Goal: Information Seeking & Learning: Understand process/instructions

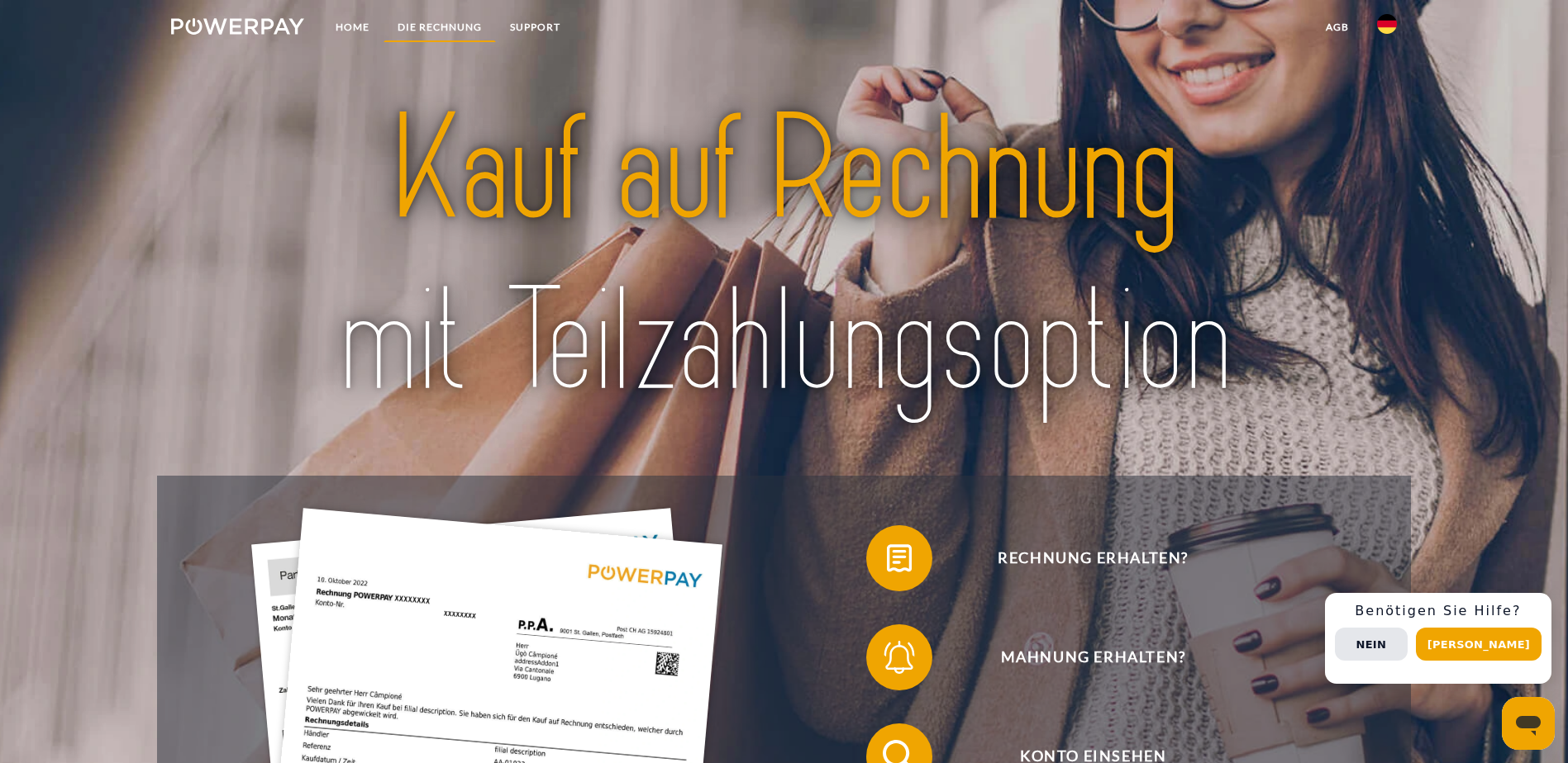
click at [452, 24] on link "DIE RECHNUNG" at bounding box center [440, 28] width 112 height 29
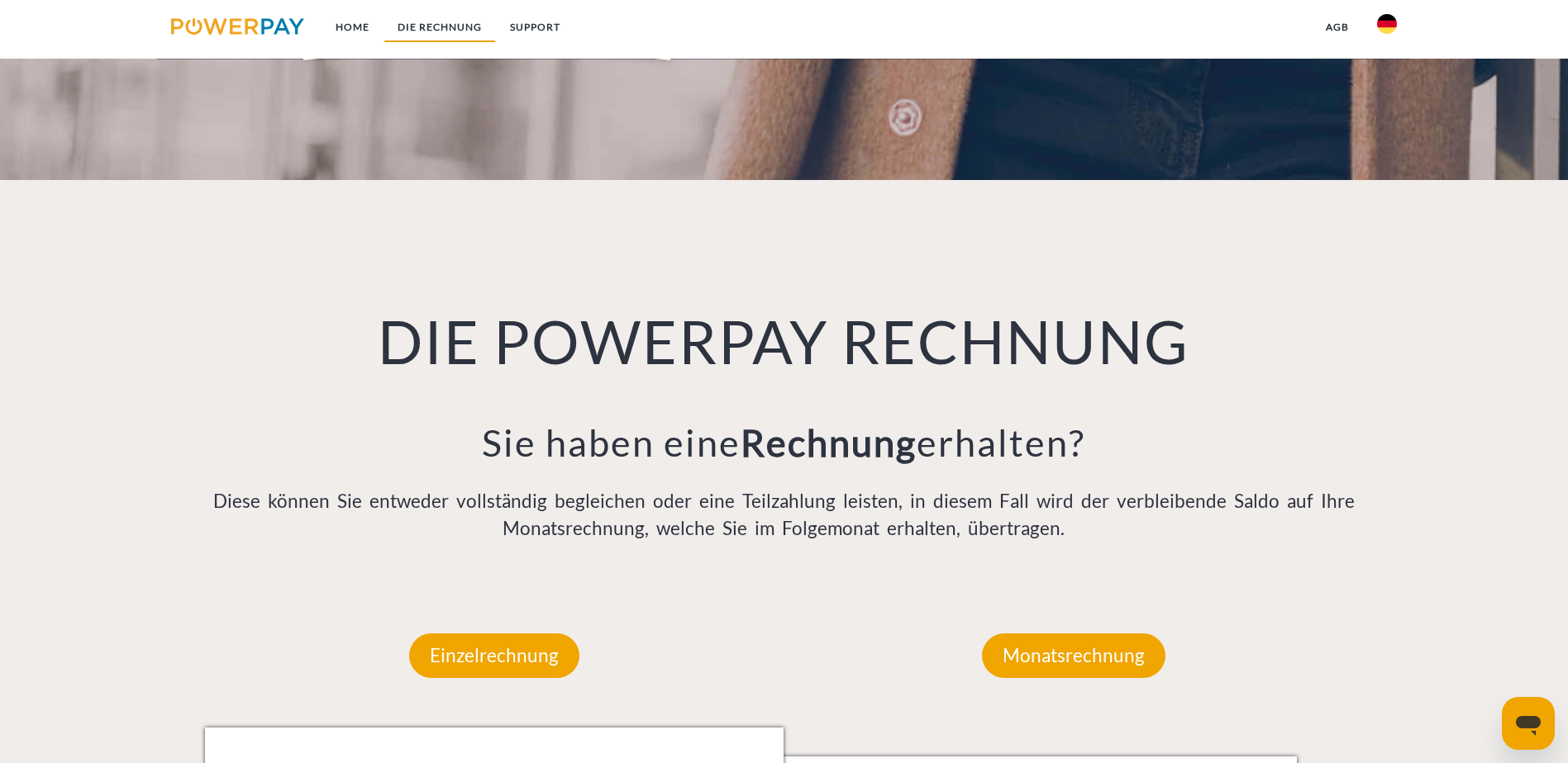
scroll to position [1079, 0]
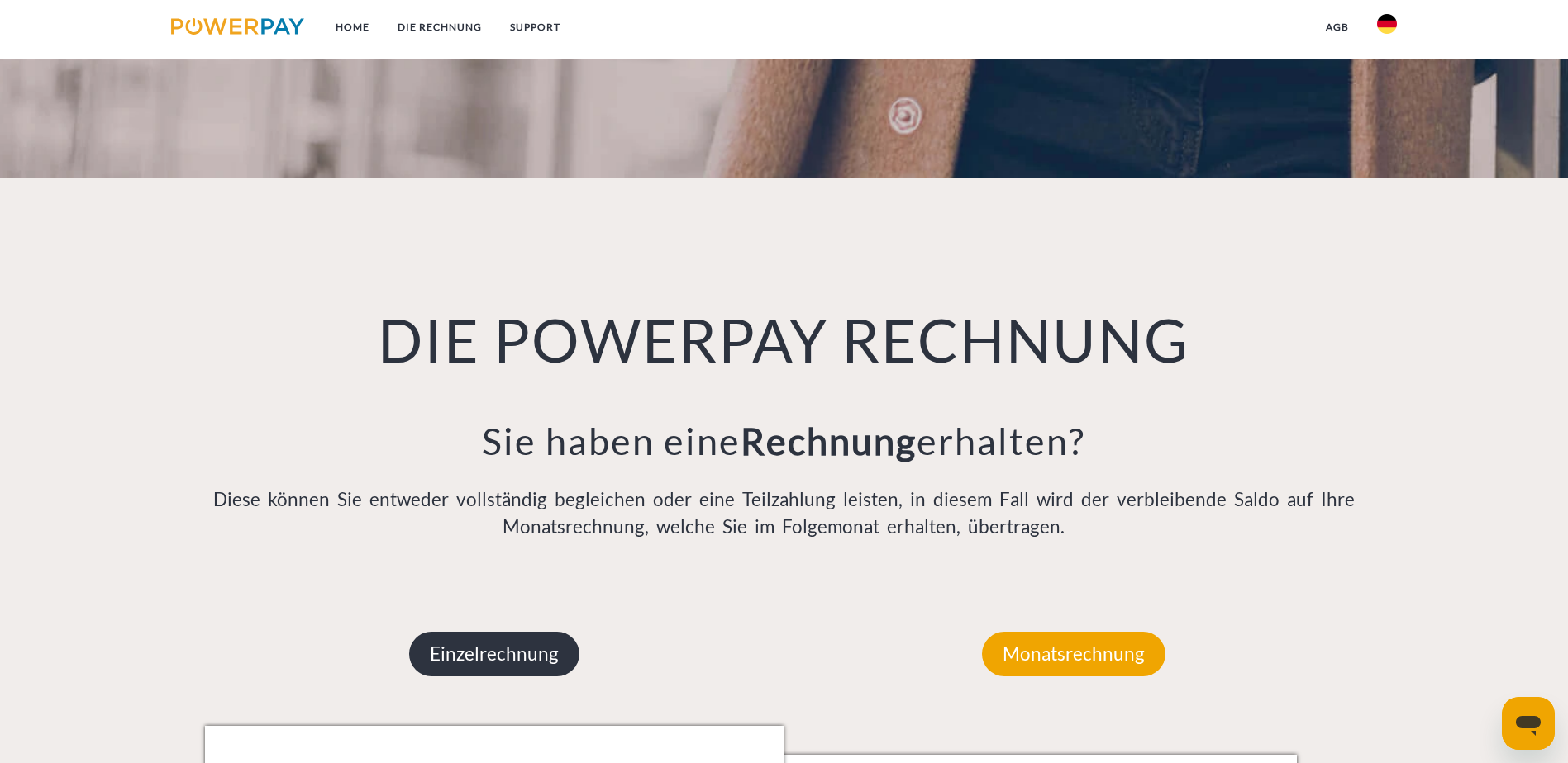
click at [503, 632] on p "Einzelrechnung" at bounding box center [494, 654] width 170 height 44
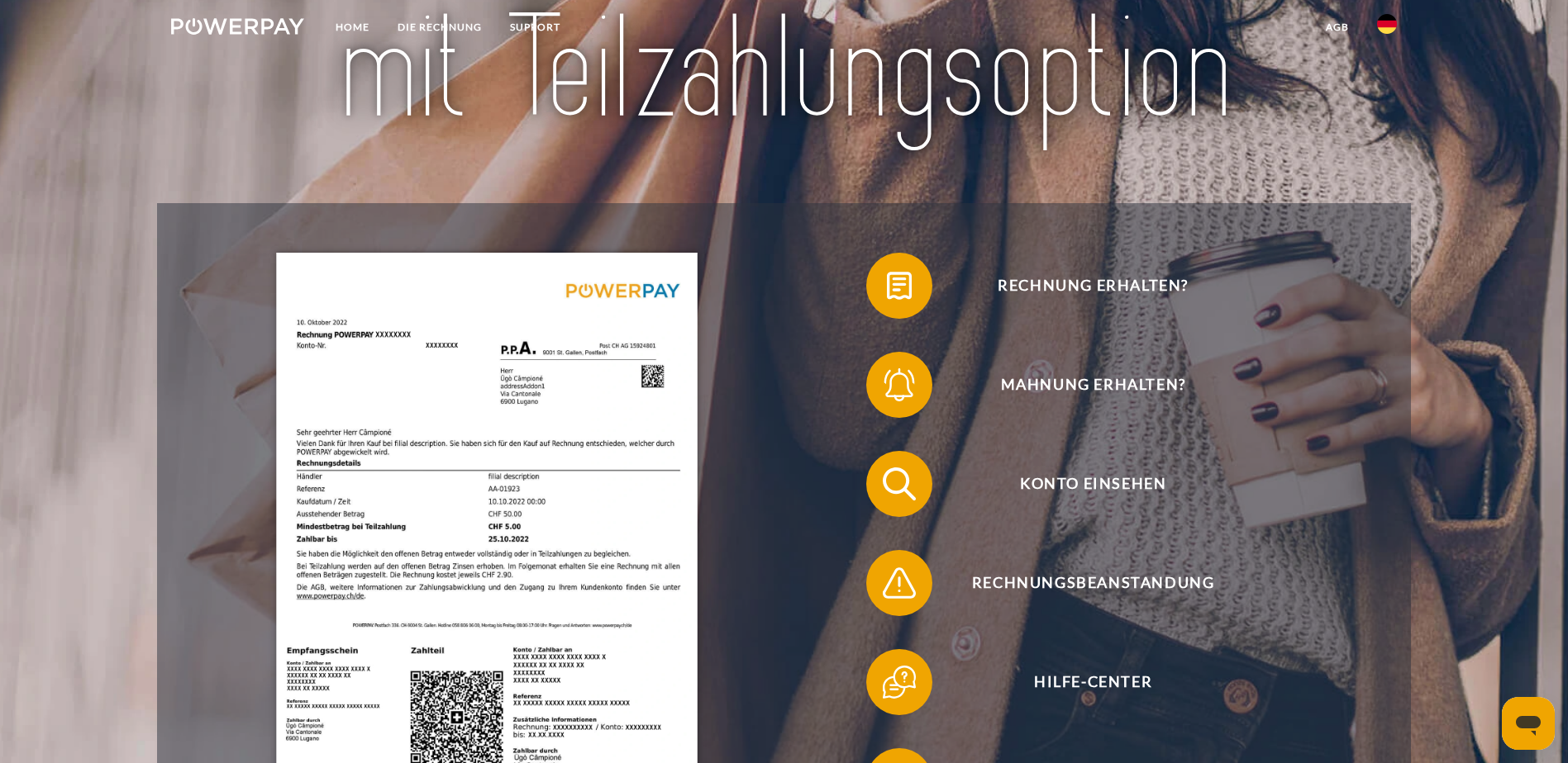
scroll to position [0, 0]
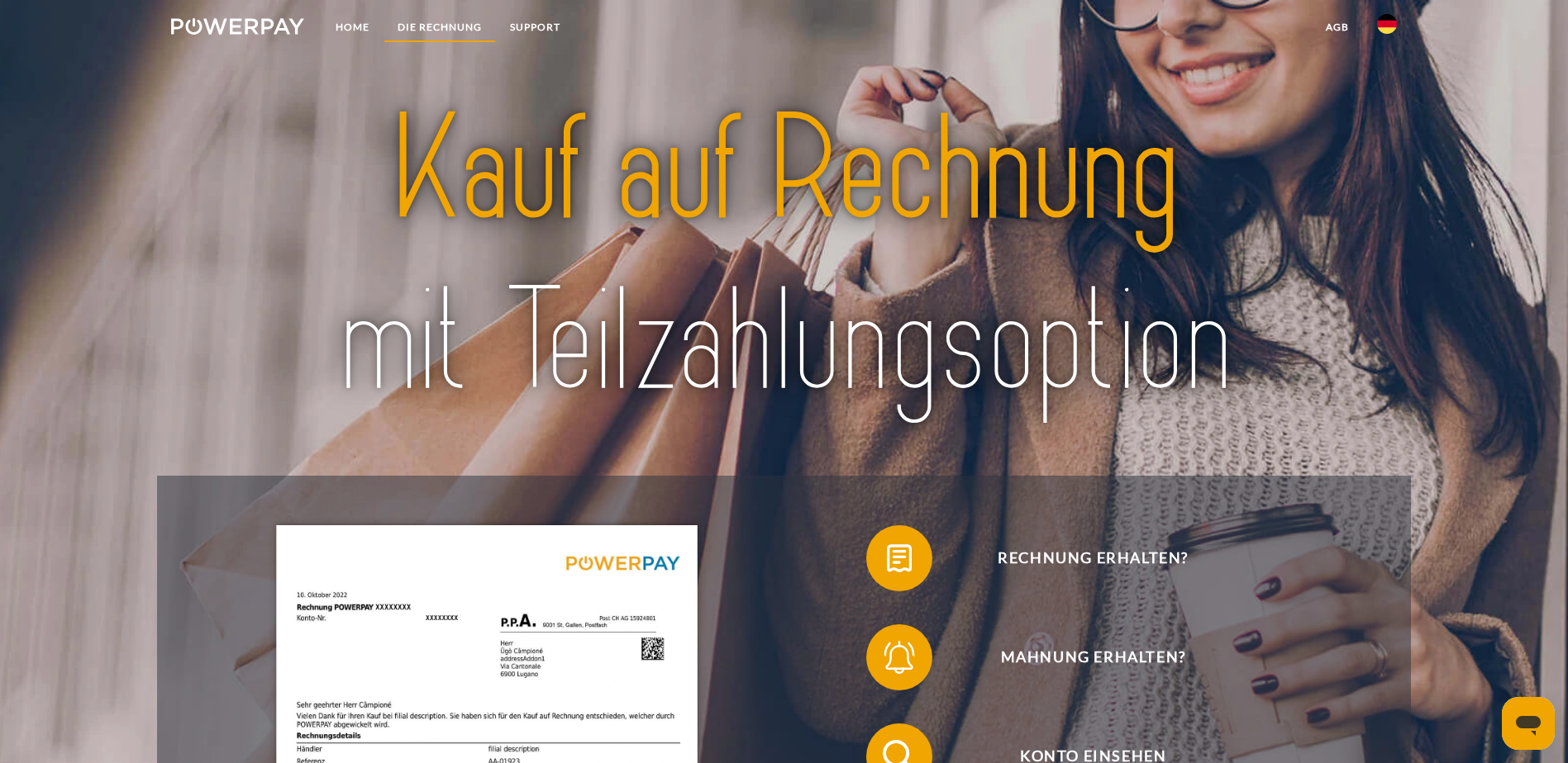
click at [427, 25] on link "DIE RECHNUNG" at bounding box center [440, 28] width 112 height 29
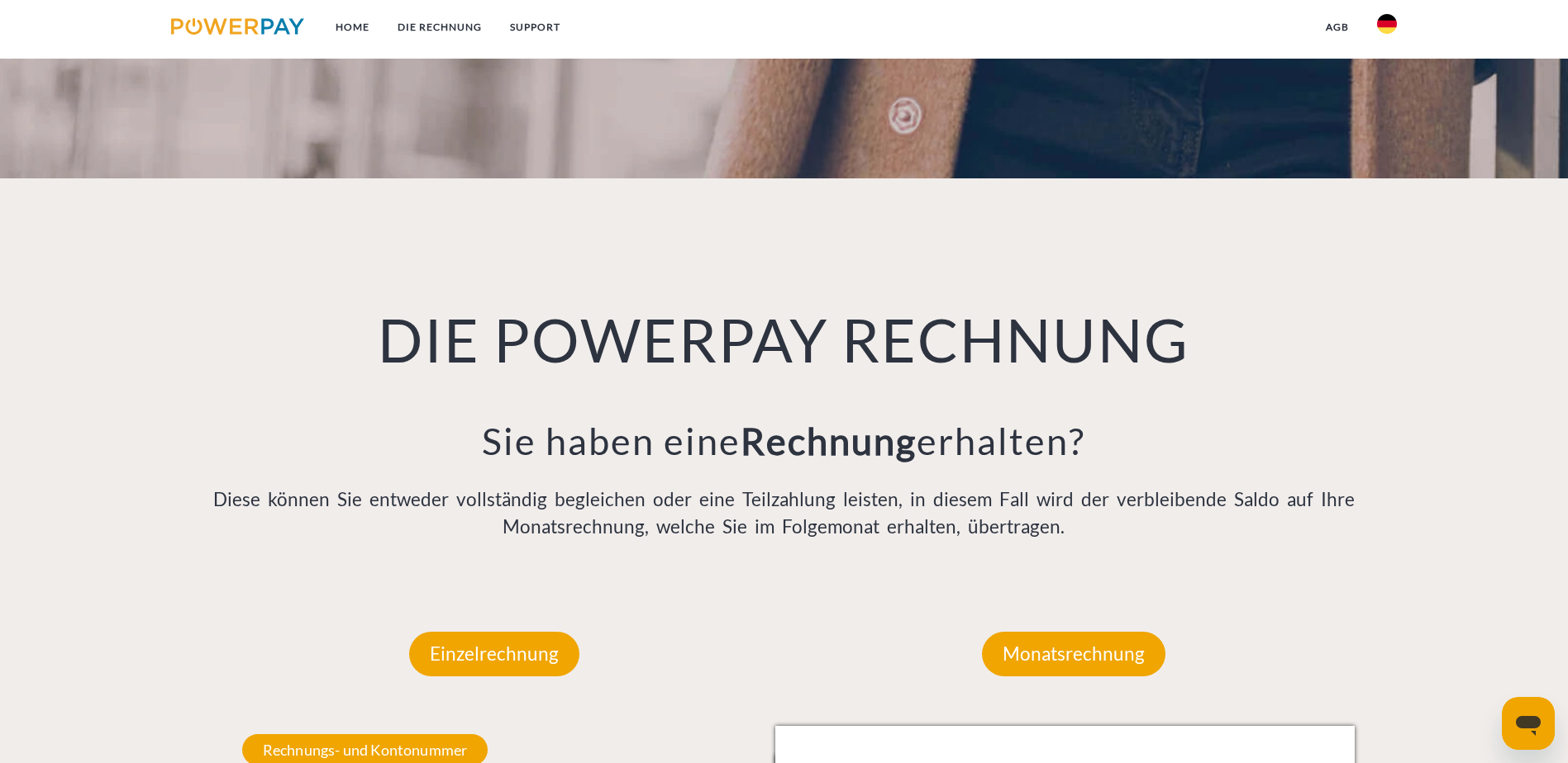
click at [259, 25] on img at bounding box center [237, 26] width 133 height 17
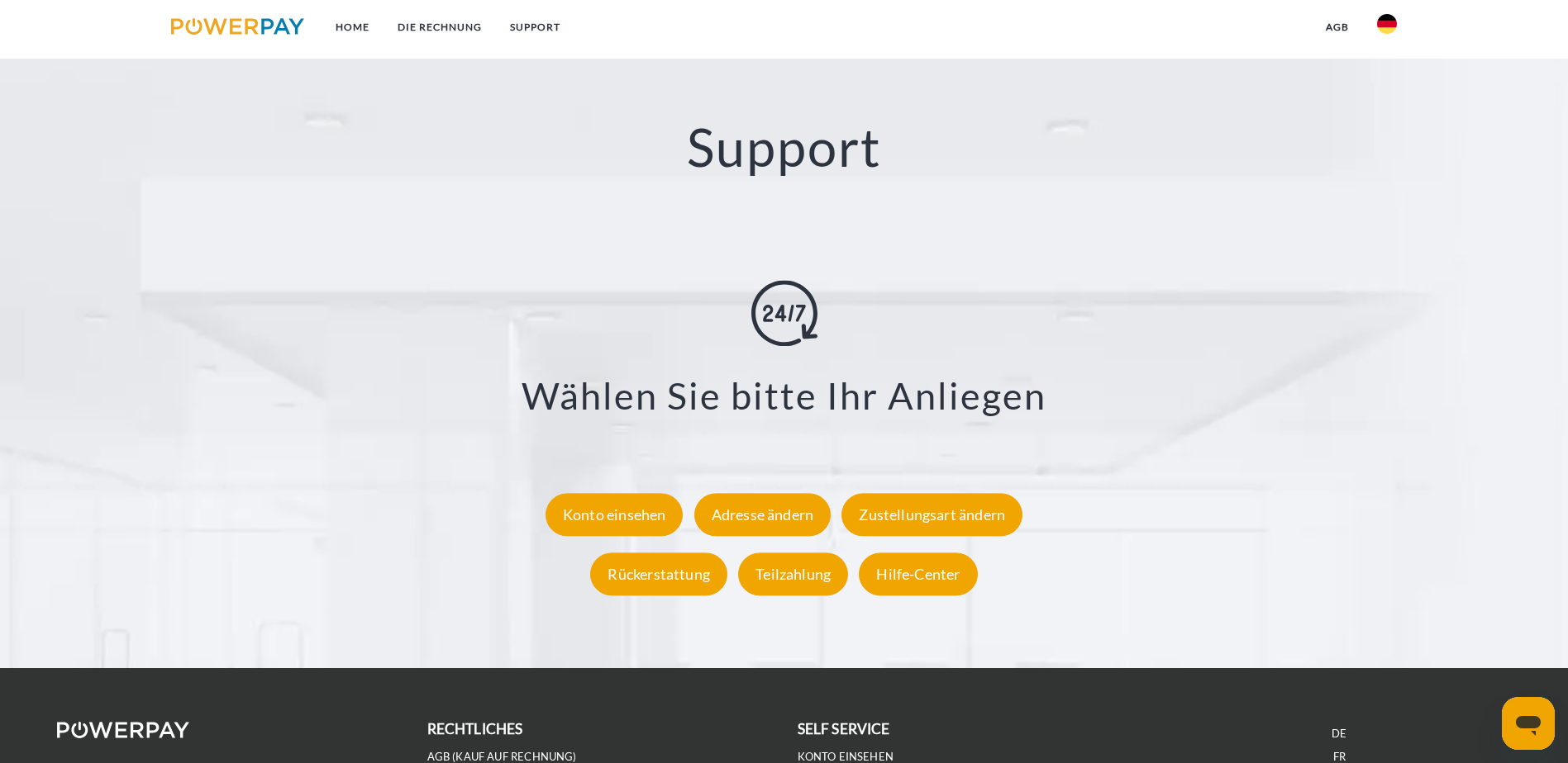
scroll to position [3055, 0]
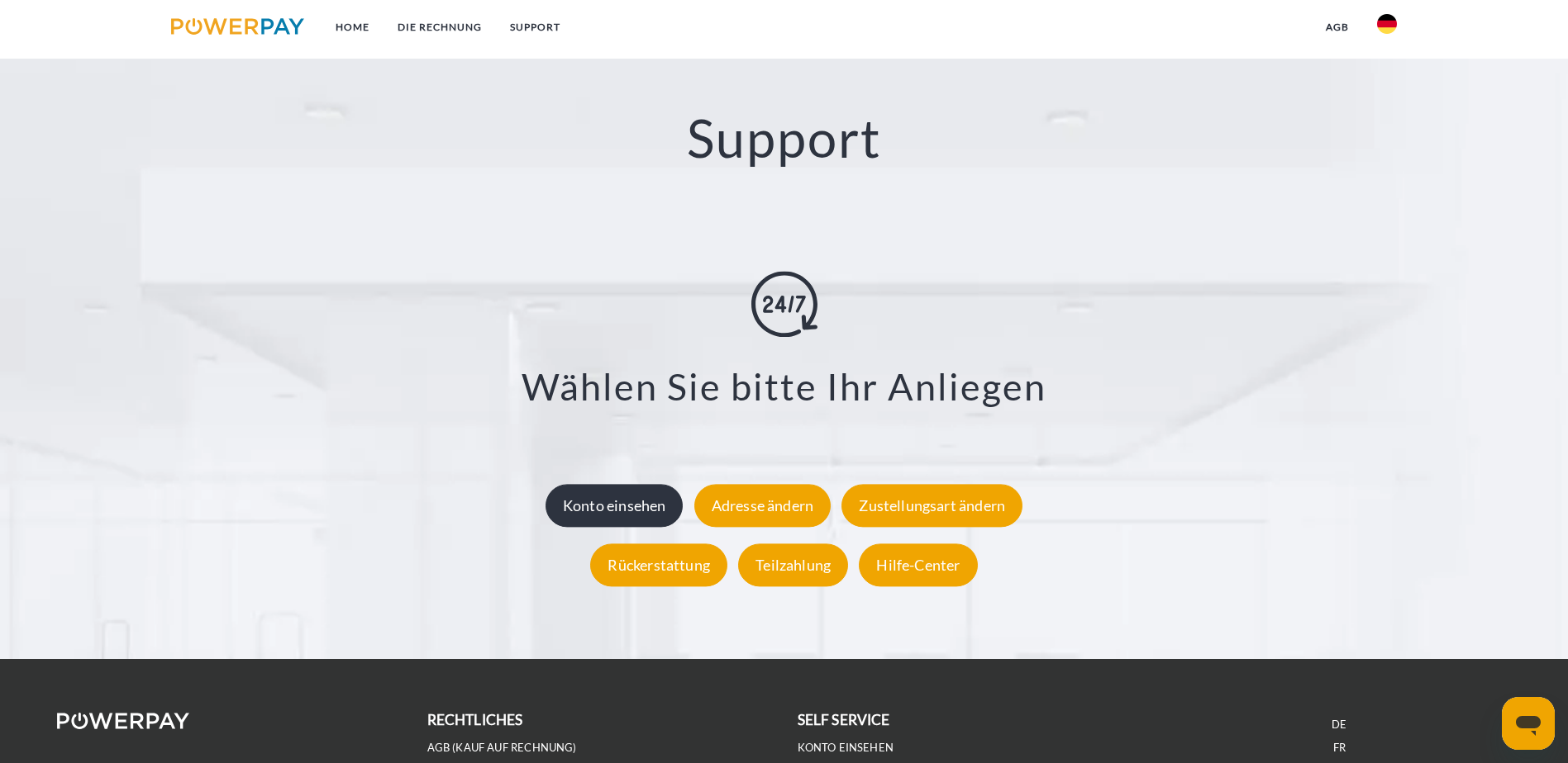
click at [634, 484] on div "Konto einsehen" at bounding box center [615, 505] width 138 height 43
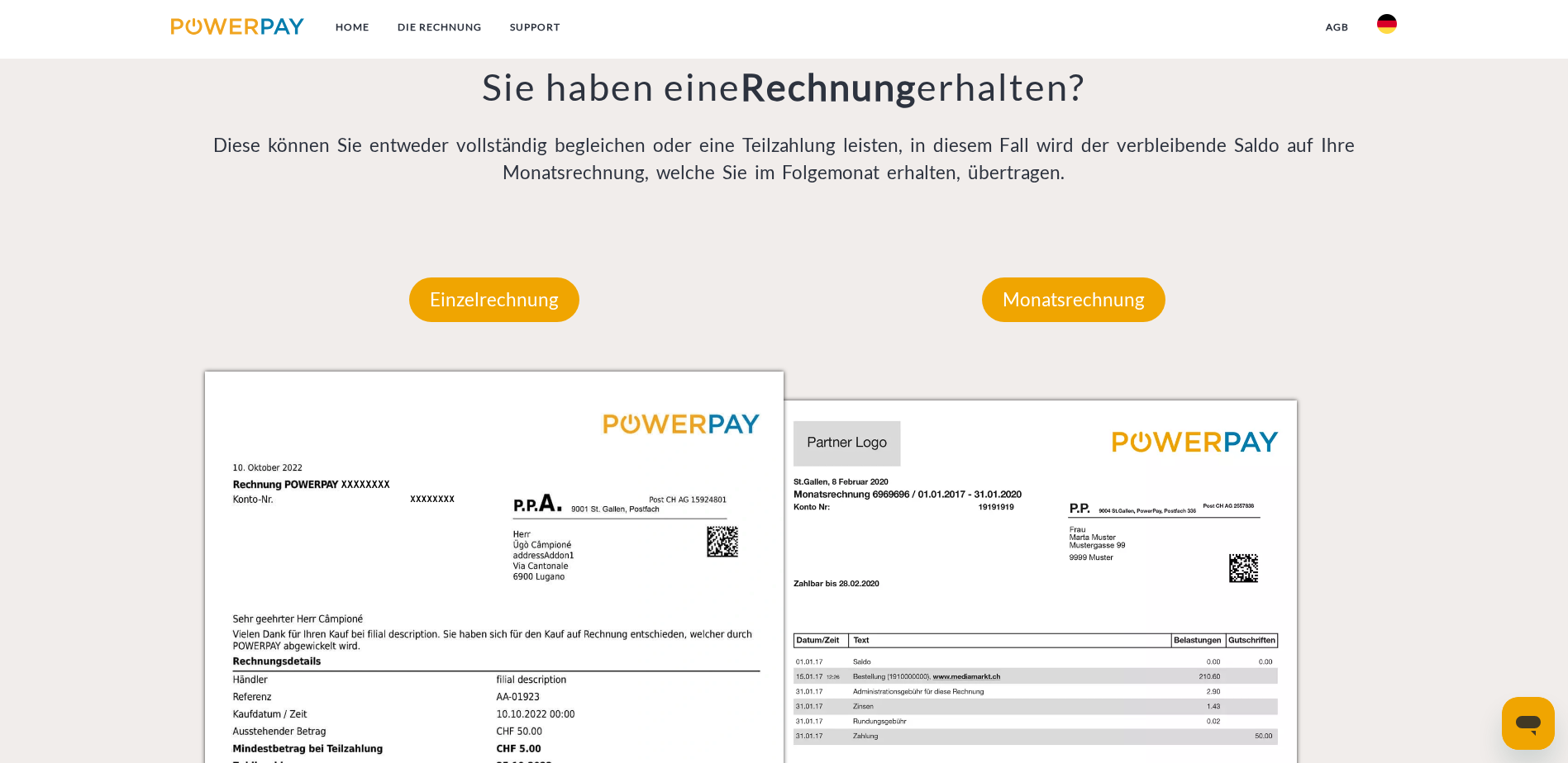
scroll to position [1488, 0]
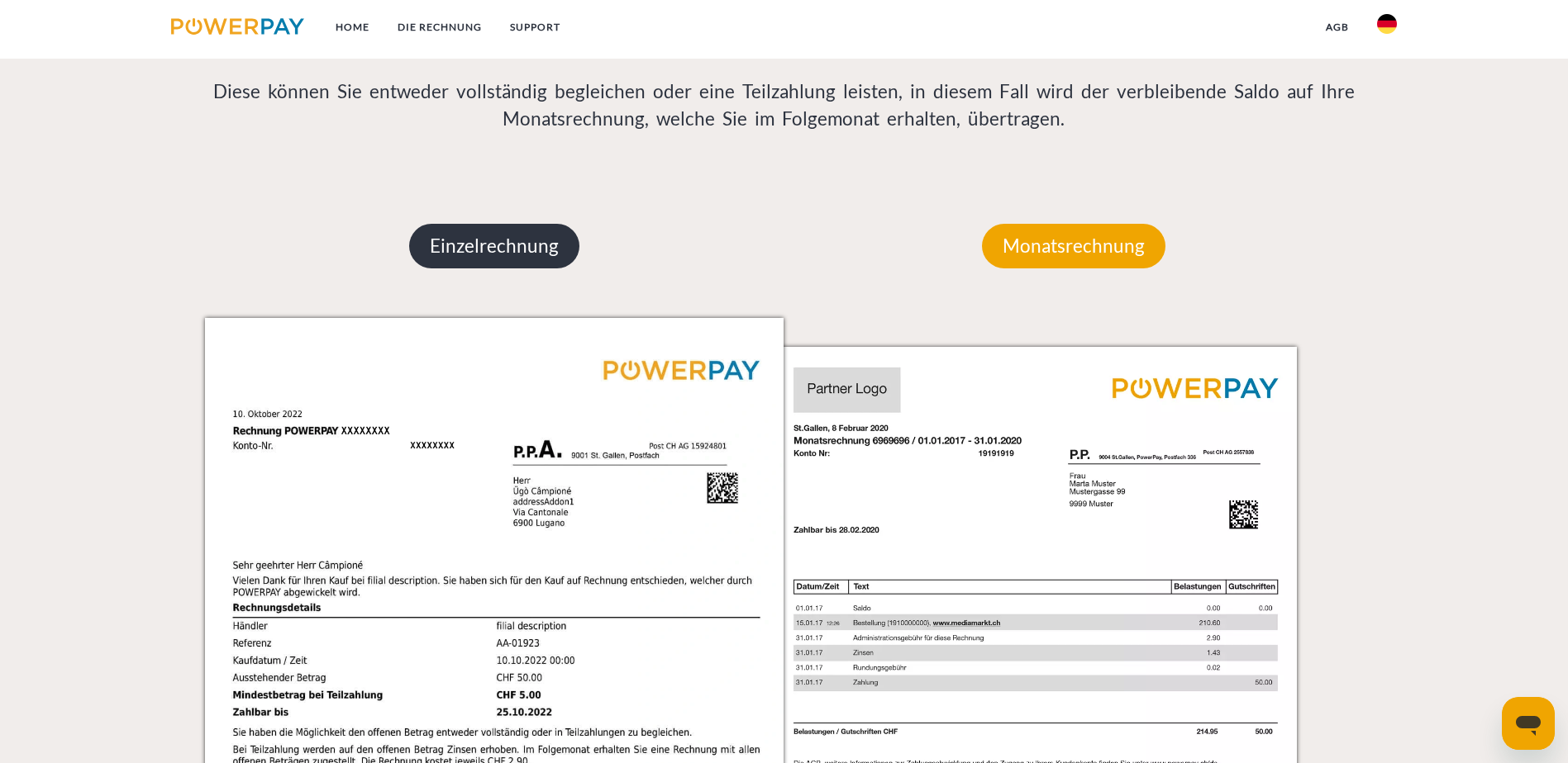
click at [522, 224] on p "Einzelrechnung" at bounding box center [494, 246] width 170 height 44
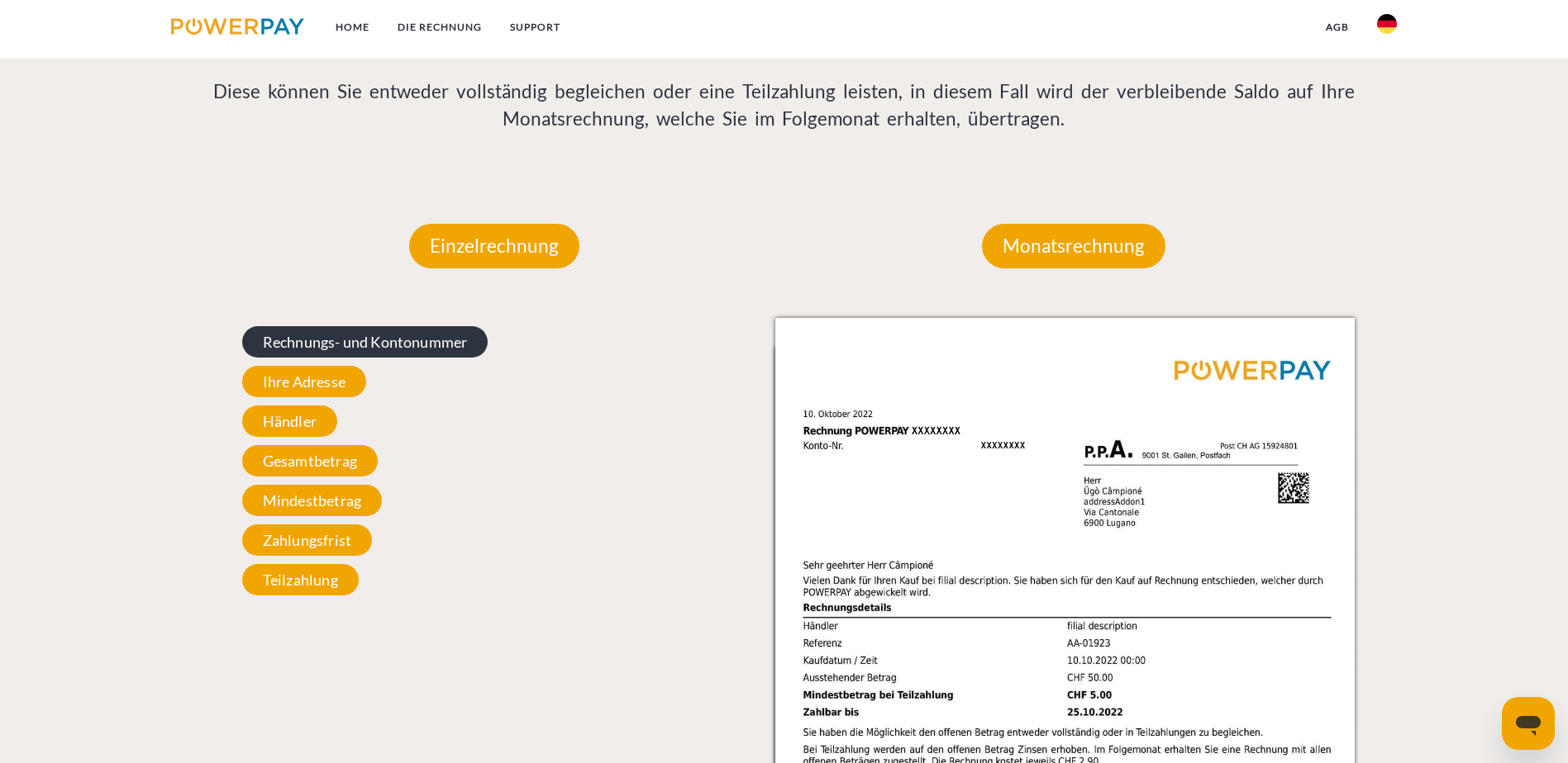
click at [434, 326] on span "Rechnungs- und Kontonummer" at bounding box center [365, 342] width 246 height 31
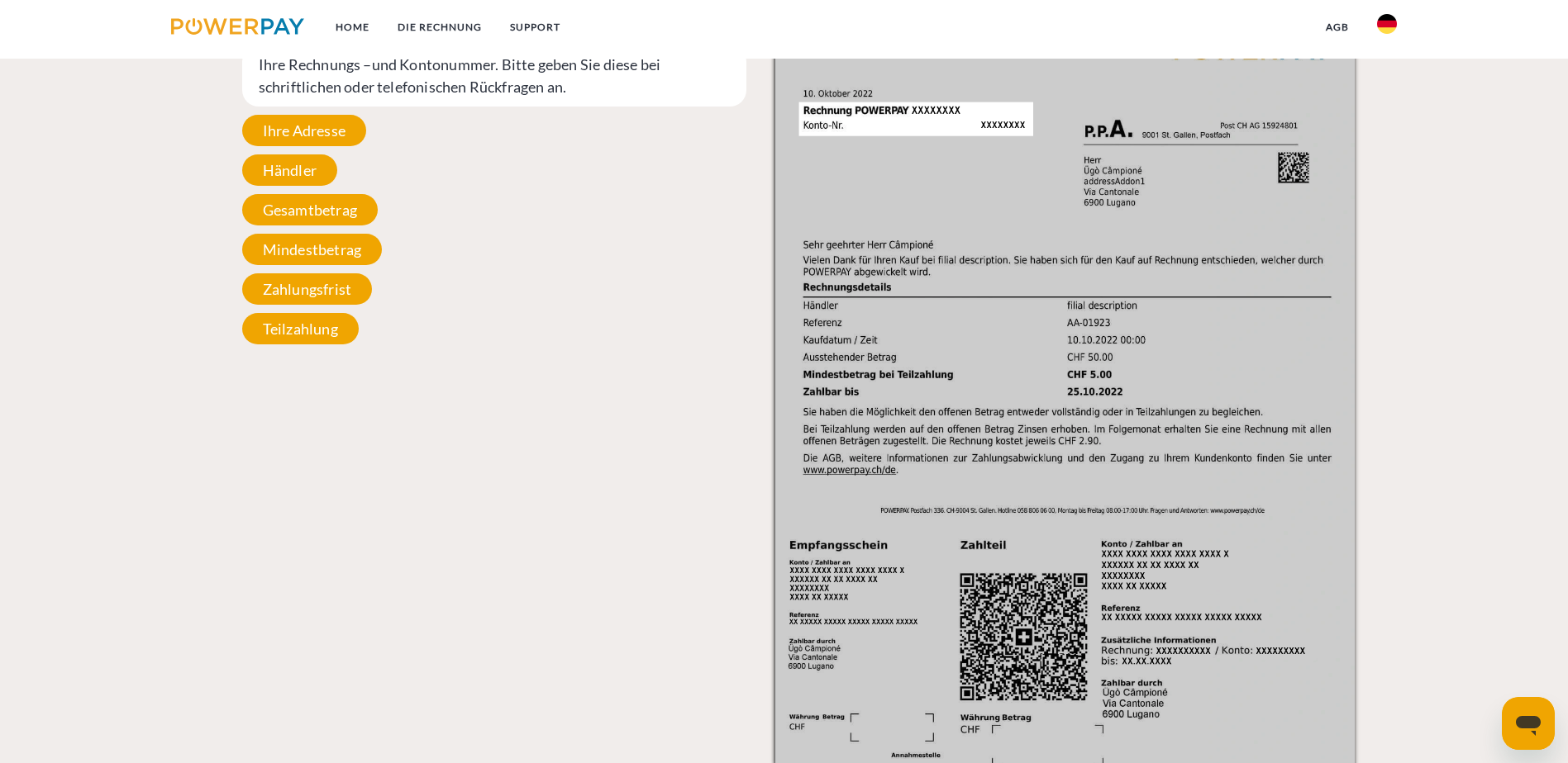
scroll to position [1653, 0]
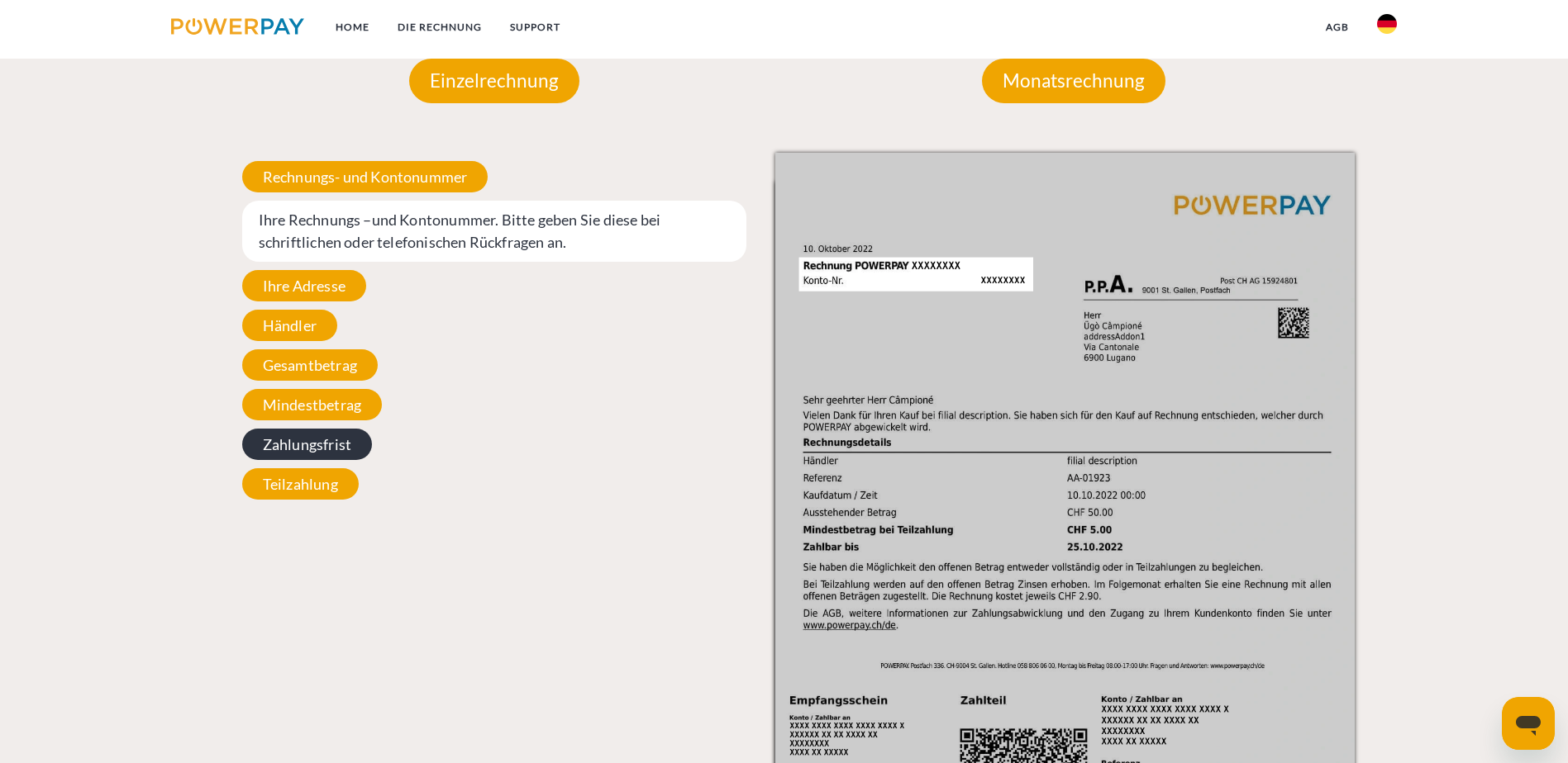
click at [310, 429] on span "Zahlungsfrist" at bounding box center [307, 444] width 130 height 31
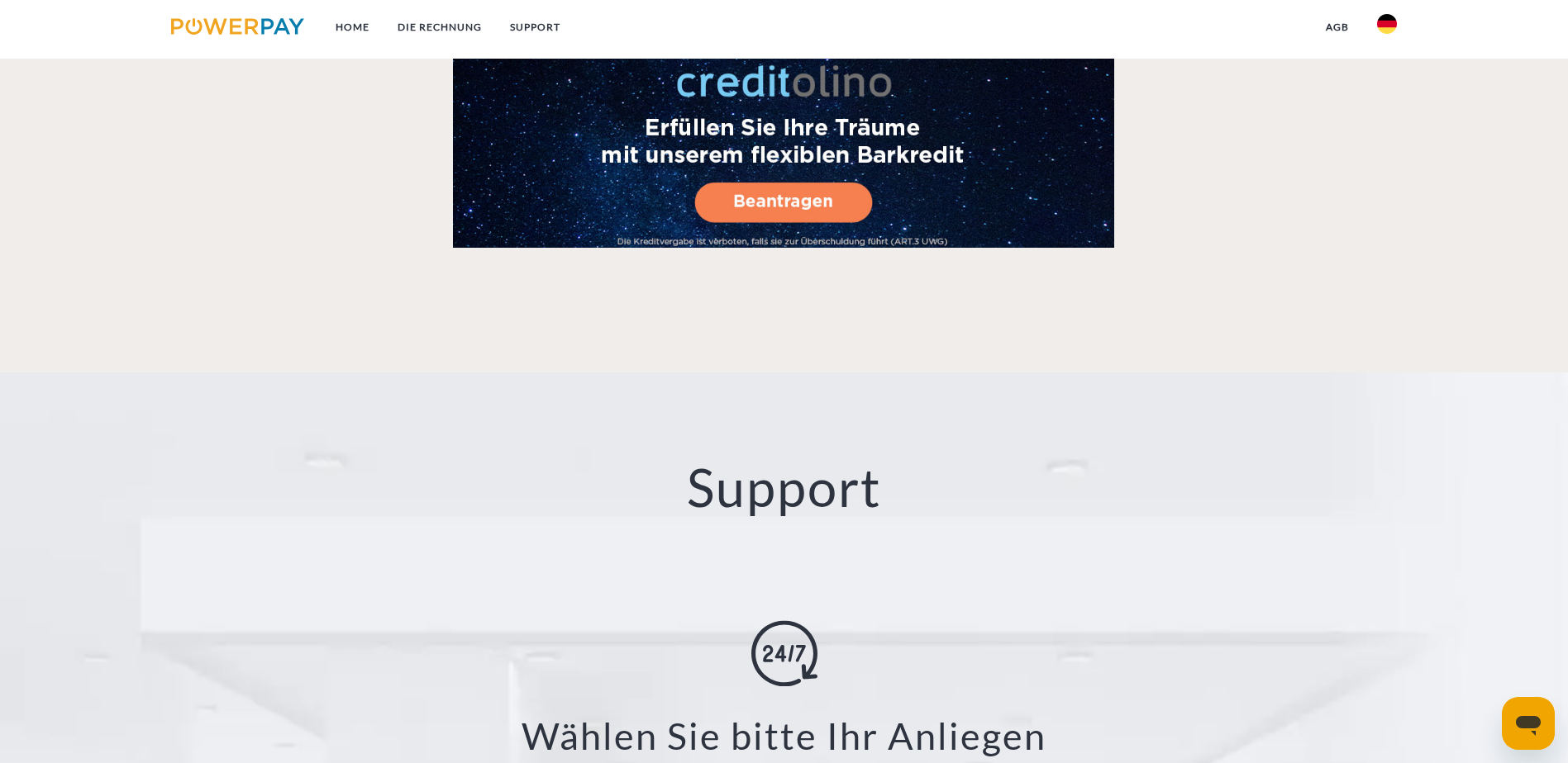
scroll to position [2727, 0]
